Goal: Task Accomplishment & Management: Use online tool/utility

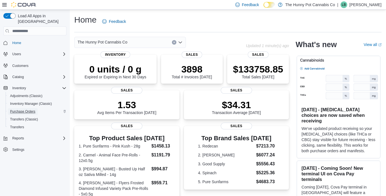
click at [20, 109] on span "Purchase Orders" at bounding box center [22, 111] width 25 height 4
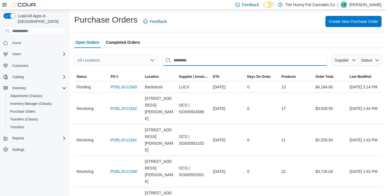
click at [188, 59] on input "This is a search bar. After typing your query, hit enter to filter the results …" at bounding box center [245, 60] width 165 height 11
type input "****"
click at [366, 61] on span "Status" at bounding box center [366, 60] width 11 height 4
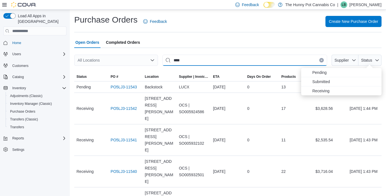
click at [268, 60] on input "****" at bounding box center [245, 60] width 165 height 11
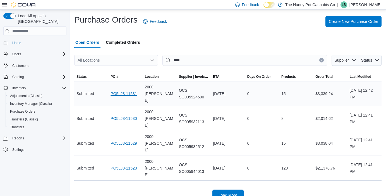
click at [122, 91] on link "PO5LJ3-11531" at bounding box center [124, 93] width 26 height 7
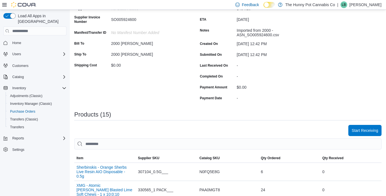
scroll to position [106, 0]
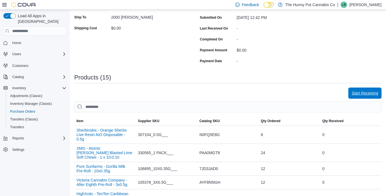
click at [358, 94] on span "Start Receiving" at bounding box center [365, 93] width 27 height 6
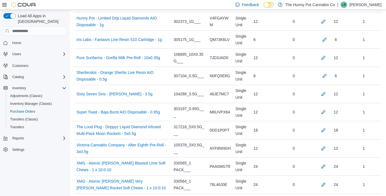
scroll to position [273, 0]
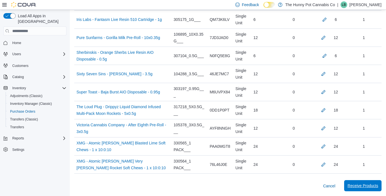
click at [354, 187] on span "Receive Products" at bounding box center [363, 186] width 31 height 6
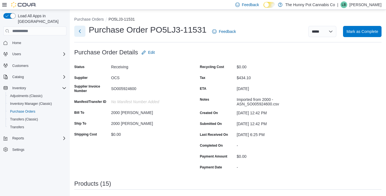
click at [80, 32] on button "Next" at bounding box center [79, 31] width 11 height 11
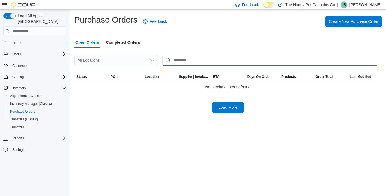
click at [186, 59] on input "This is a search bar. After typing your query, hit enter to filter the results …" at bounding box center [270, 60] width 215 height 11
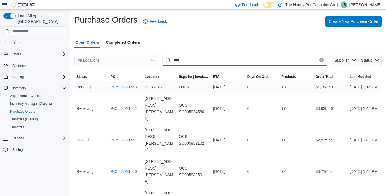
type input "****"
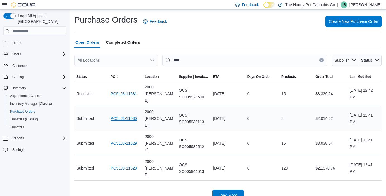
click at [117, 115] on link "PO5LJ3-11530" at bounding box center [124, 118] width 26 height 7
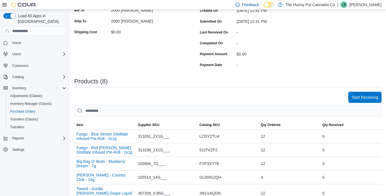
scroll to position [164, 0]
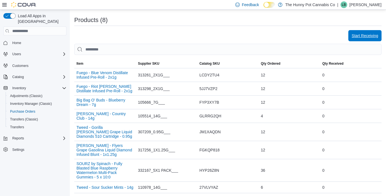
click at [369, 39] on span "Start Receiving" at bounding box center [365, 35] width 27 height 11
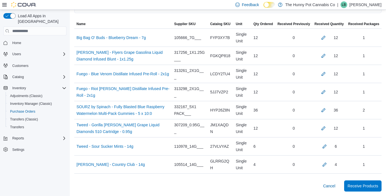
scroll to position [153, 0]
click at [350, 186] on span "Receive Products" at bounding box center [363, 186] width 31 height 6
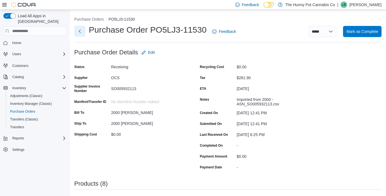
click at [78, 32] on button "Next" at bounding box center [79, 31] width 11 height 11
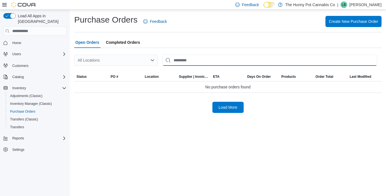
click at [180, 60] on input "This is a search bar. After typing your query, hit enter to filter the results …" at bounding box center [270, 60] width 215 height 11
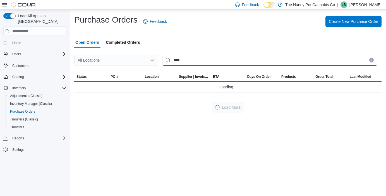
type input "****"
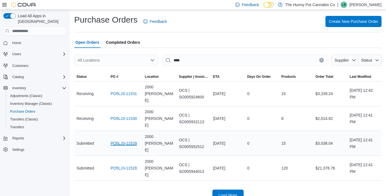
click at [122, 140] on link "PO5LJ3-11529" at bounding box center [124, 143] width 26 height 7
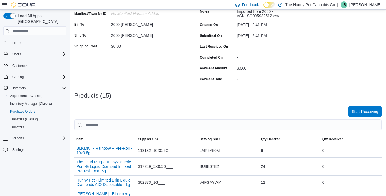
scroll to position [90, 0]
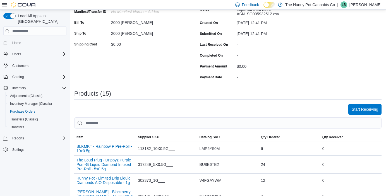
click at [353, 109] on span "Start Receiving" at bounding box center [365, 110] width 27 height 6
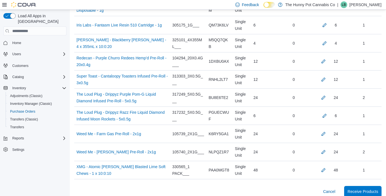
scroll to position [273, 0]
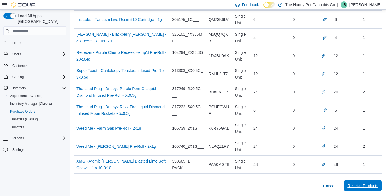
click at [351, 184] on span "Receive Products" at bounding box center [363, 186] width 31 height 6
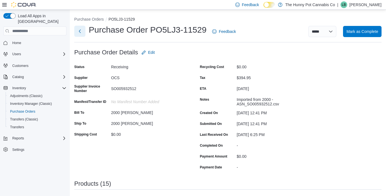
click at [81, 31] on button "Next" at bounding box center [79, 31] width 11 height 11
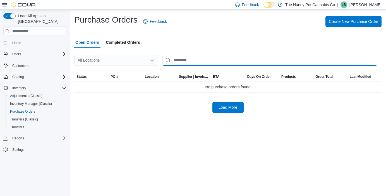
click at [200, 60] on input "This is a search bar. After typing your query, hit enter to filter the results …" at bounding box center [270, 60] width 215 height 11
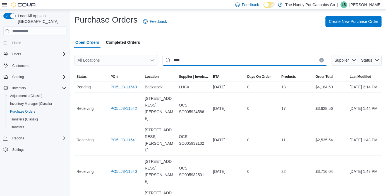
type input "****"
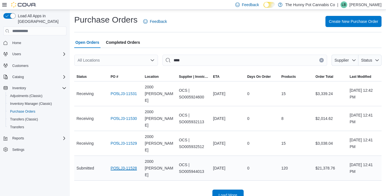
click at [124, 165] on link "PO5LJ3-11528" at bounding box center [124, 168] width 26 height 7
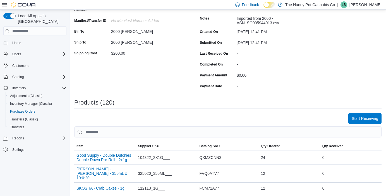
scroll to position [93, 0]
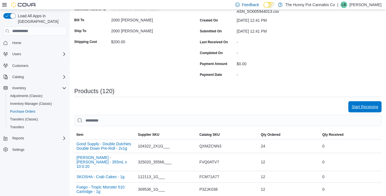
click at [356, 110] on span "Start Receiving" at bounding box center [365, 106] width 27 height 11
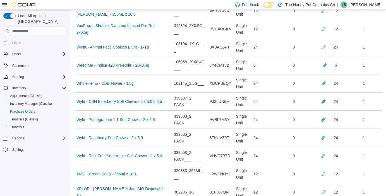
scroll to position [2179, 0]
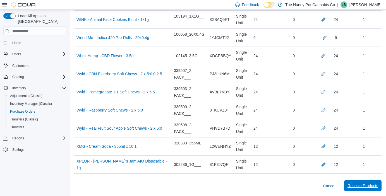
click at [354, 185] on span "Receive Products" at bounding box center [363, 186] width 31 height 6
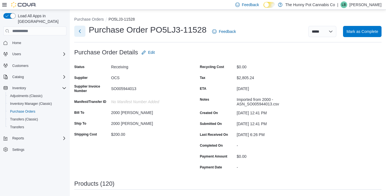
click at [81, 30] on button "Next" at bounding box center [79, 31] width 11 height 11
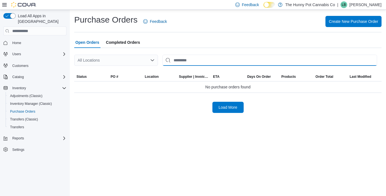
click at [190, 59] on input "This is a search bar. After typing your query, hit enter to filter the results …" at bounding box center [270, 60] width 215 height 11
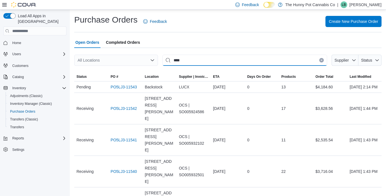
type input "****"
